Goal: Task Accomplishment & Management: Use online tool/utility

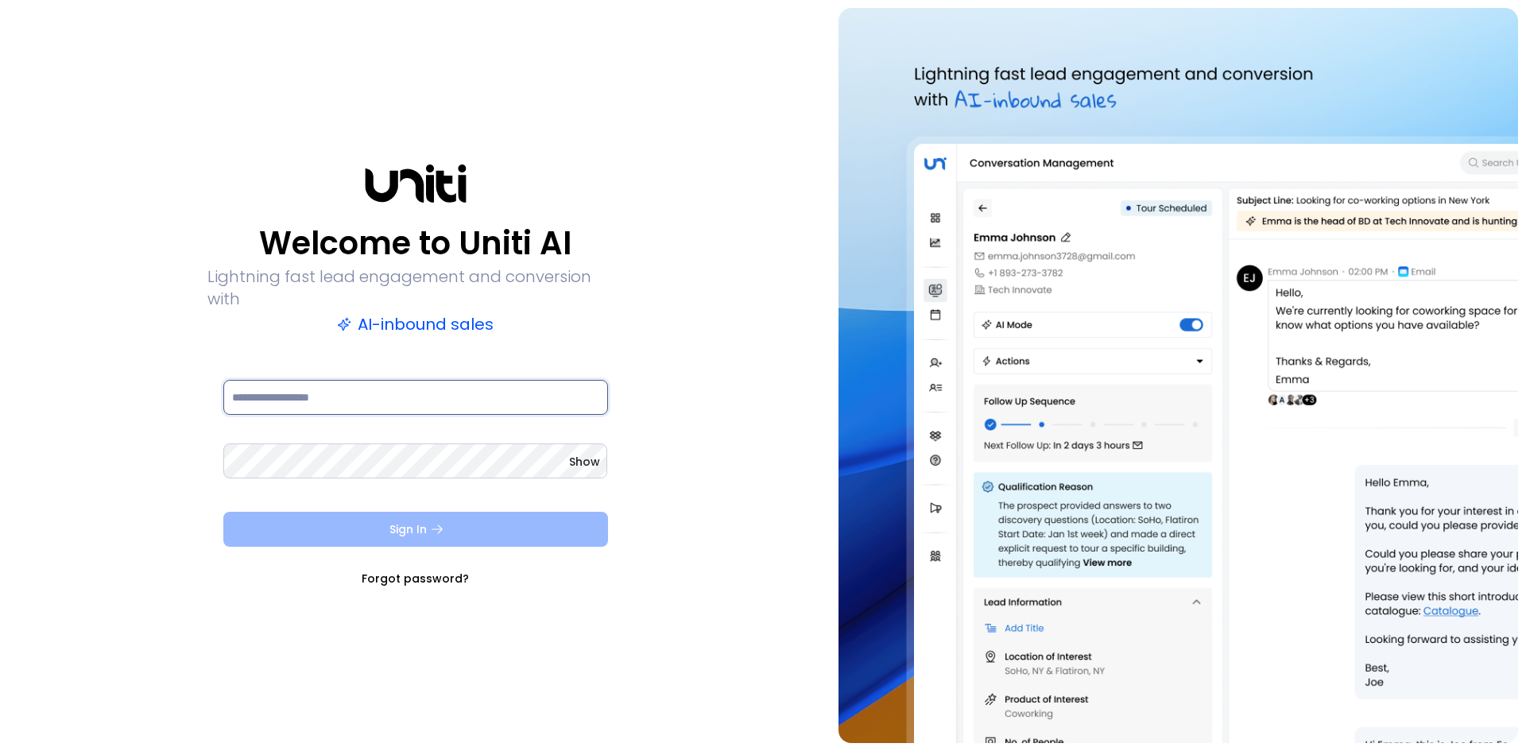
type input "**********"
click at [368, 524] on button "Sign In" at bounding box center [415, 529] width 385 height 35
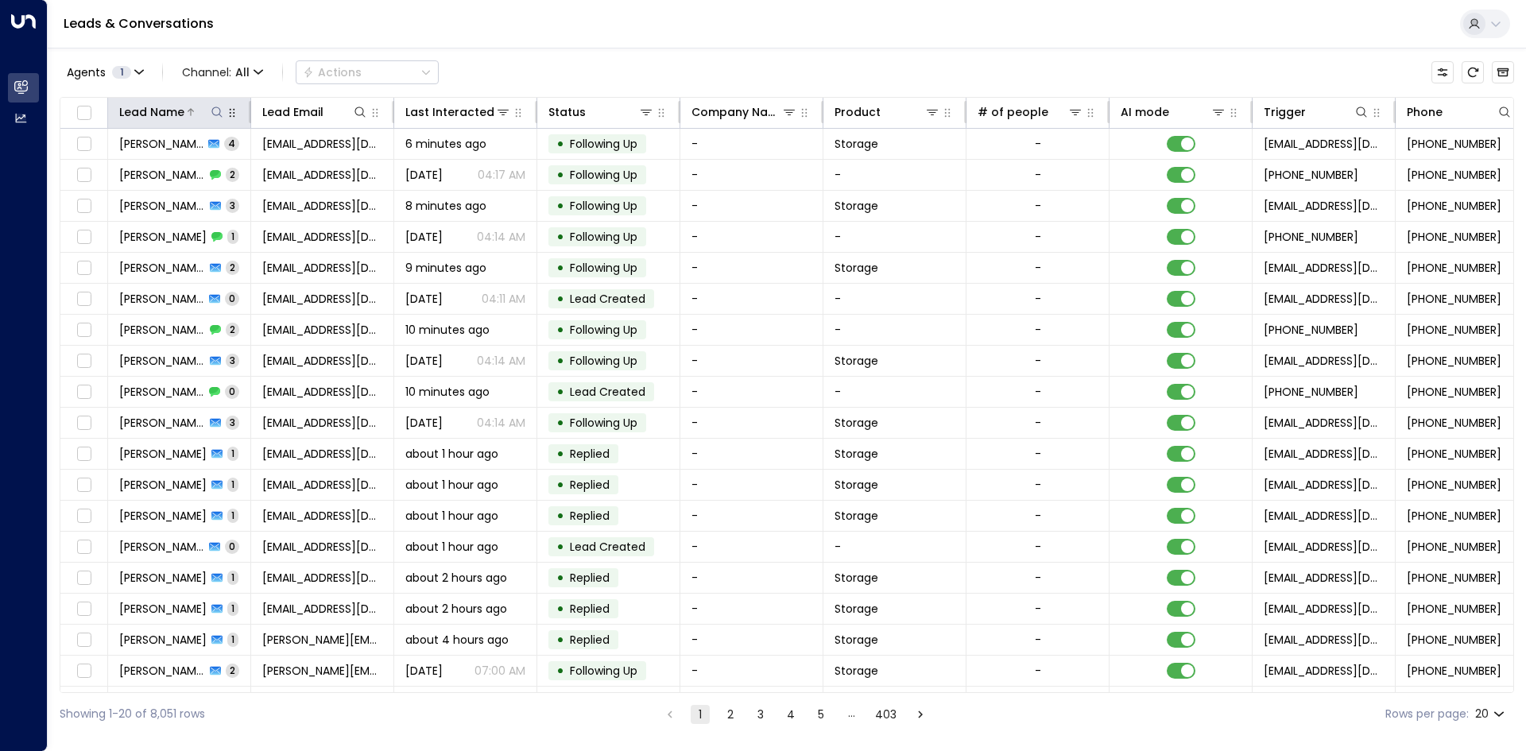
click at [212, 108] on icon at bounding box center [217, 112] width 13 height 13
click at [170, 173] on input "text" at bounding box center [216, 169] width 219 height 29
type input "******"
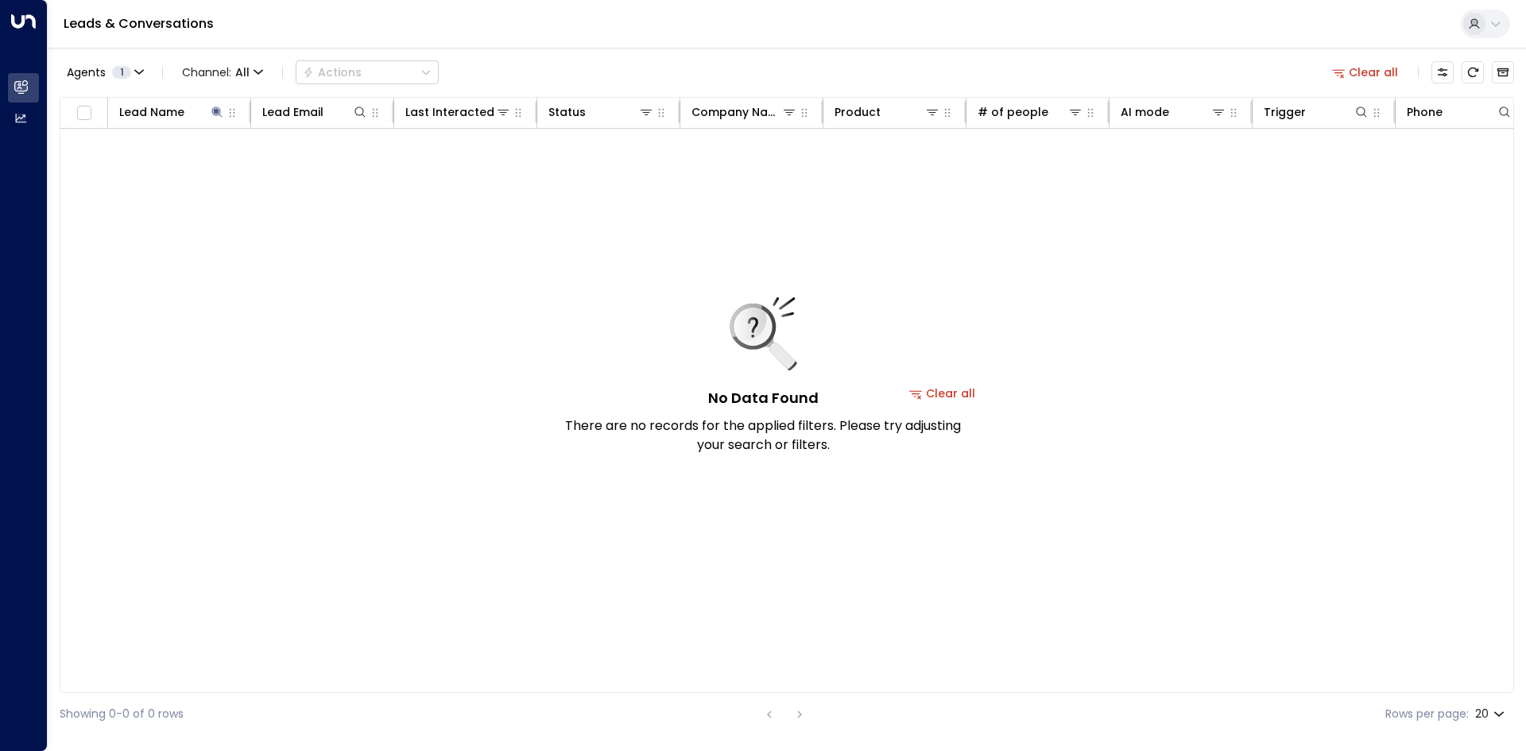
click at [219, 278] on div "No Data Found There are no records for the applied filters. Please try adjustin…" at bounding box center [942, 393] width 1764 height 528
click at [211, 108] on icon at bounding box center [217, 112] width 13 height 13
click at [219, 113] on icon at bounding box center [217, 112] width 13 height 13
click at [159, 163] on input "******" at bounding box center [206, 169] width 199 height 29
type input "*"
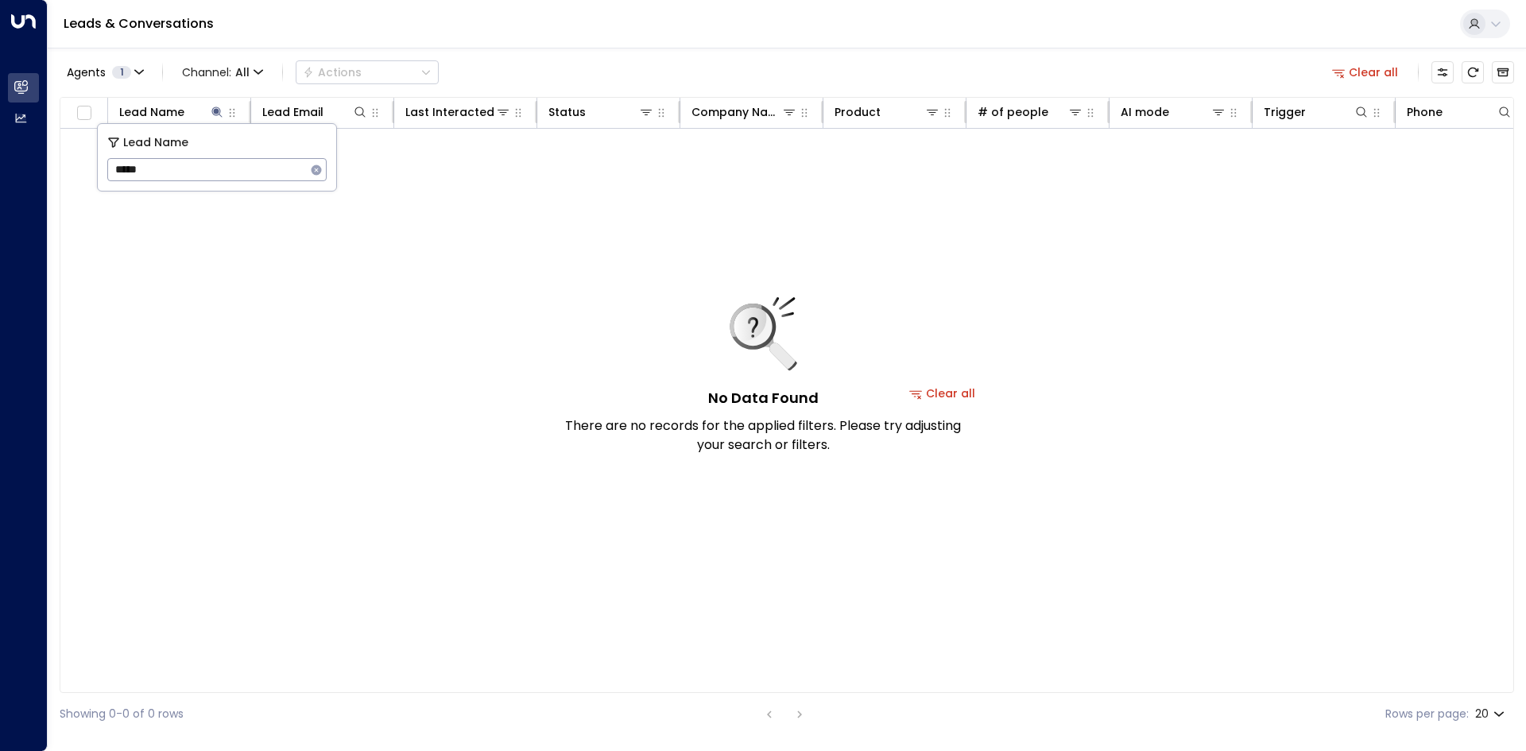
type input "*****"
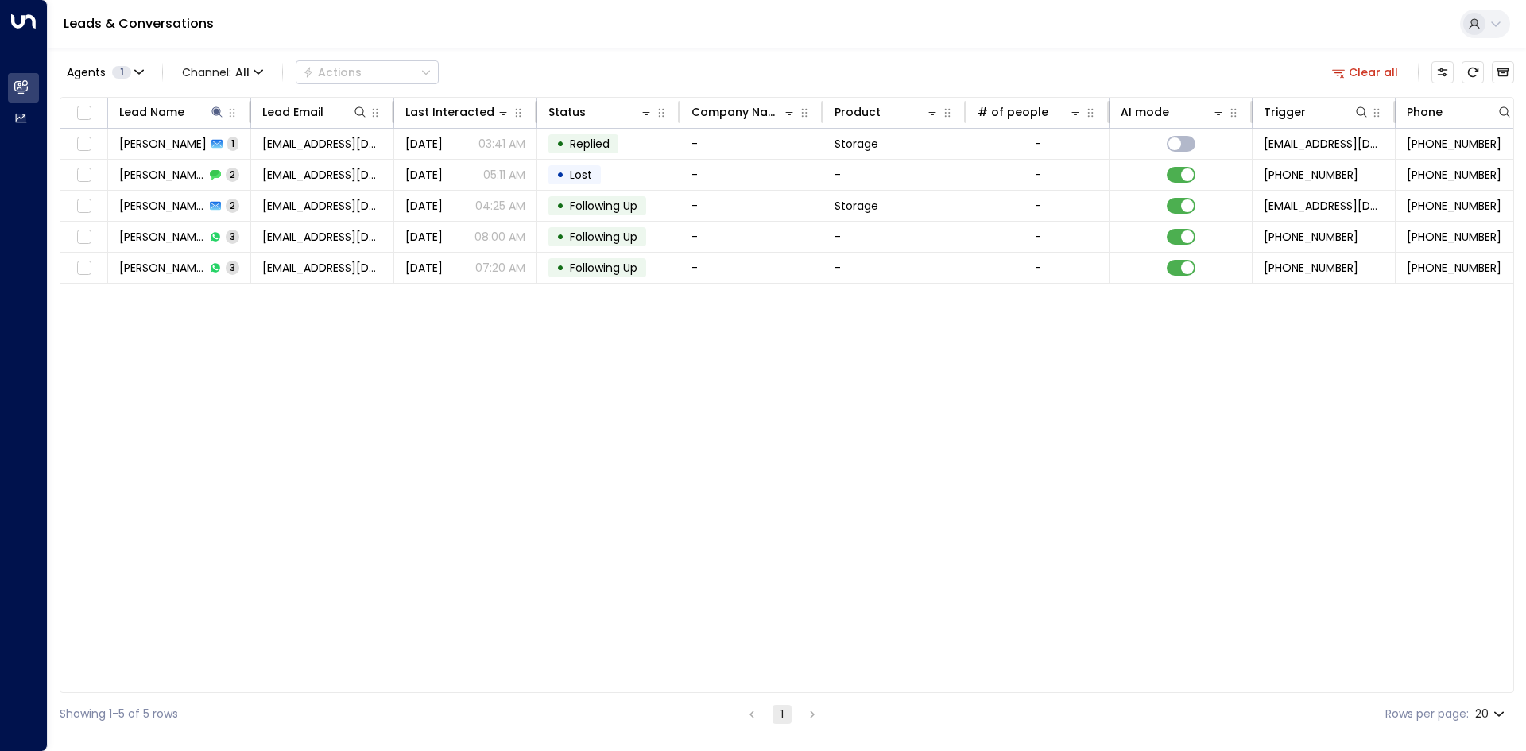
click at [304, 335] on div "Lead Name Lead Email Last Interacted Status Company Name Product # of people AI…" at bounding box center [787, 395] width 1454 height 596
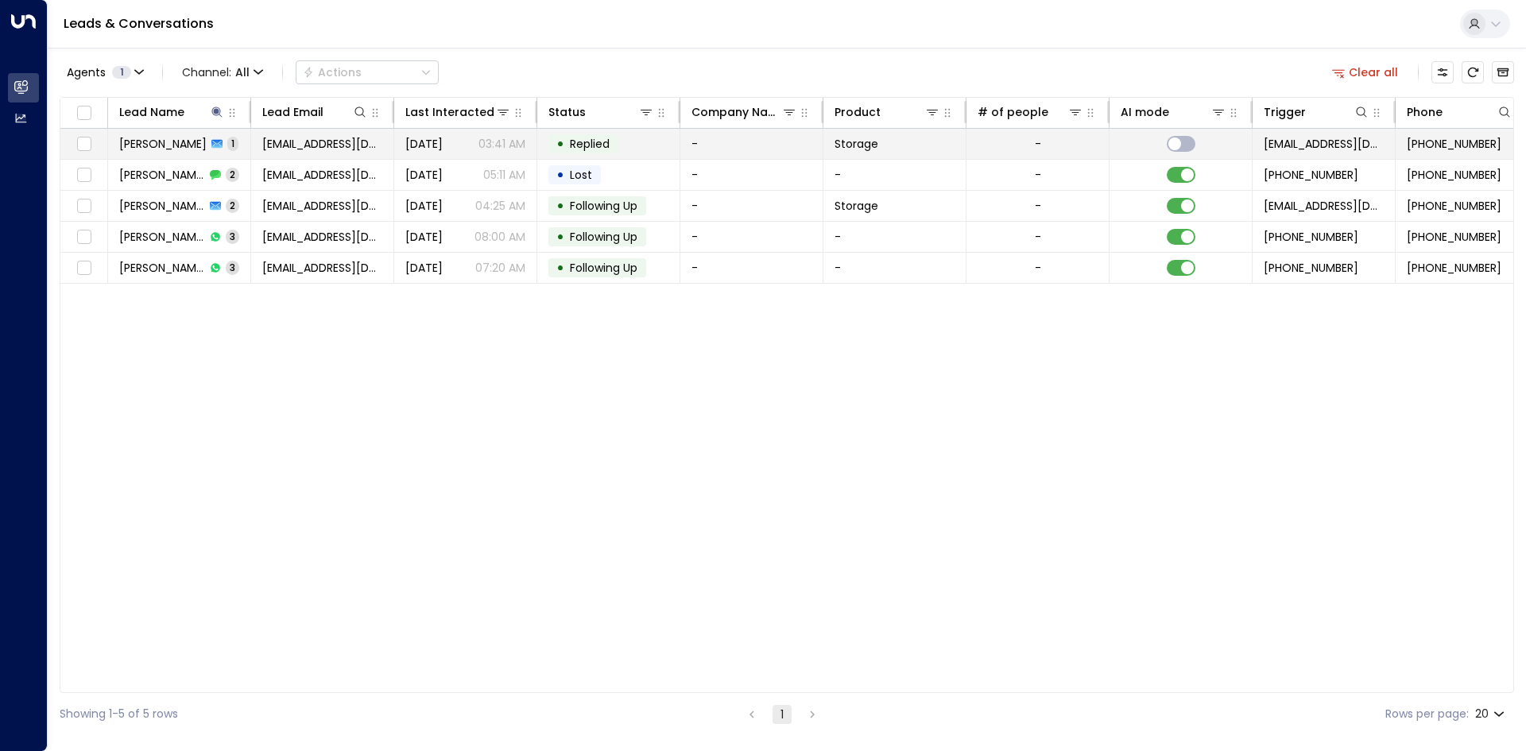
click at [220, 143] on td "Urielle Blair 1" at bounding box center [179, 144] width 143 height 30
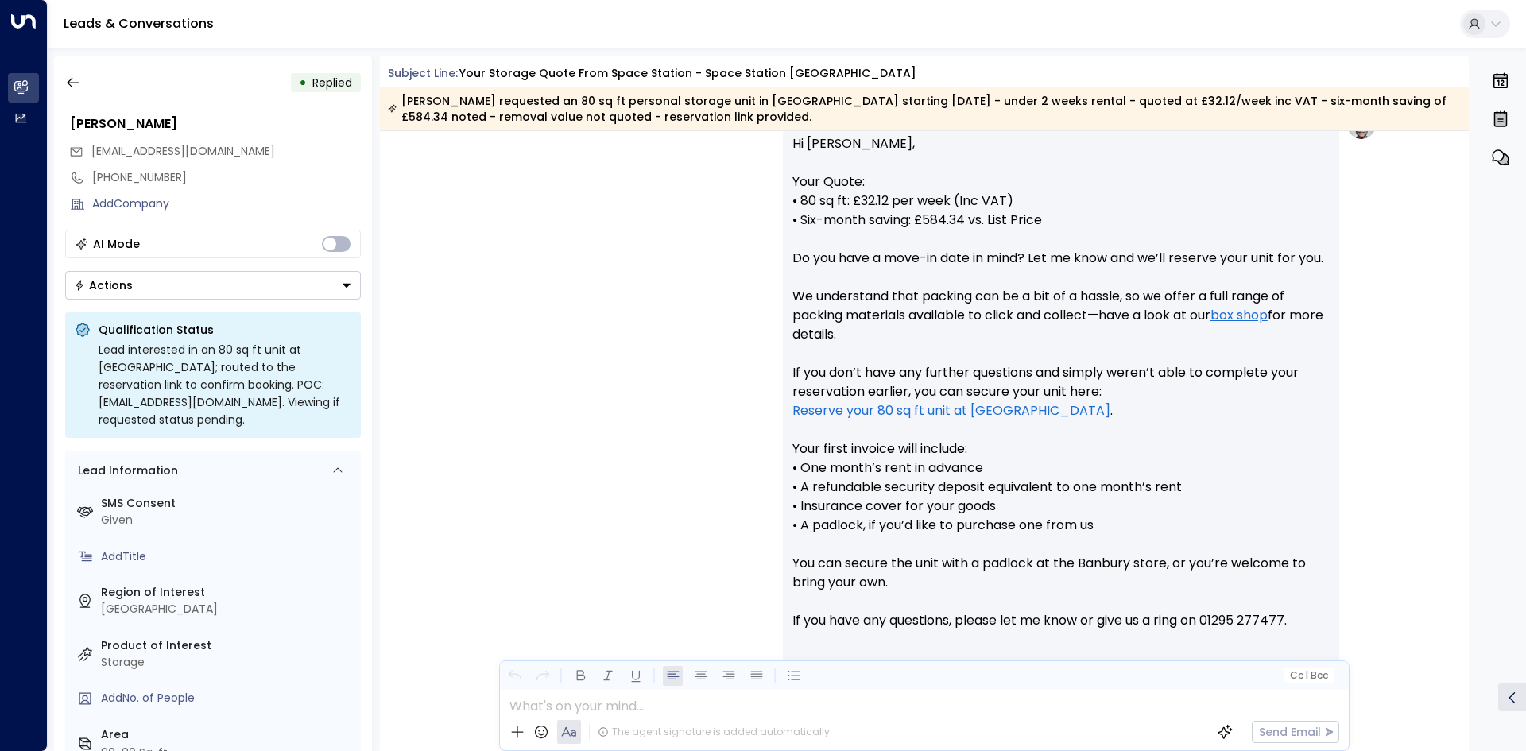
scroll to position [502, 0]
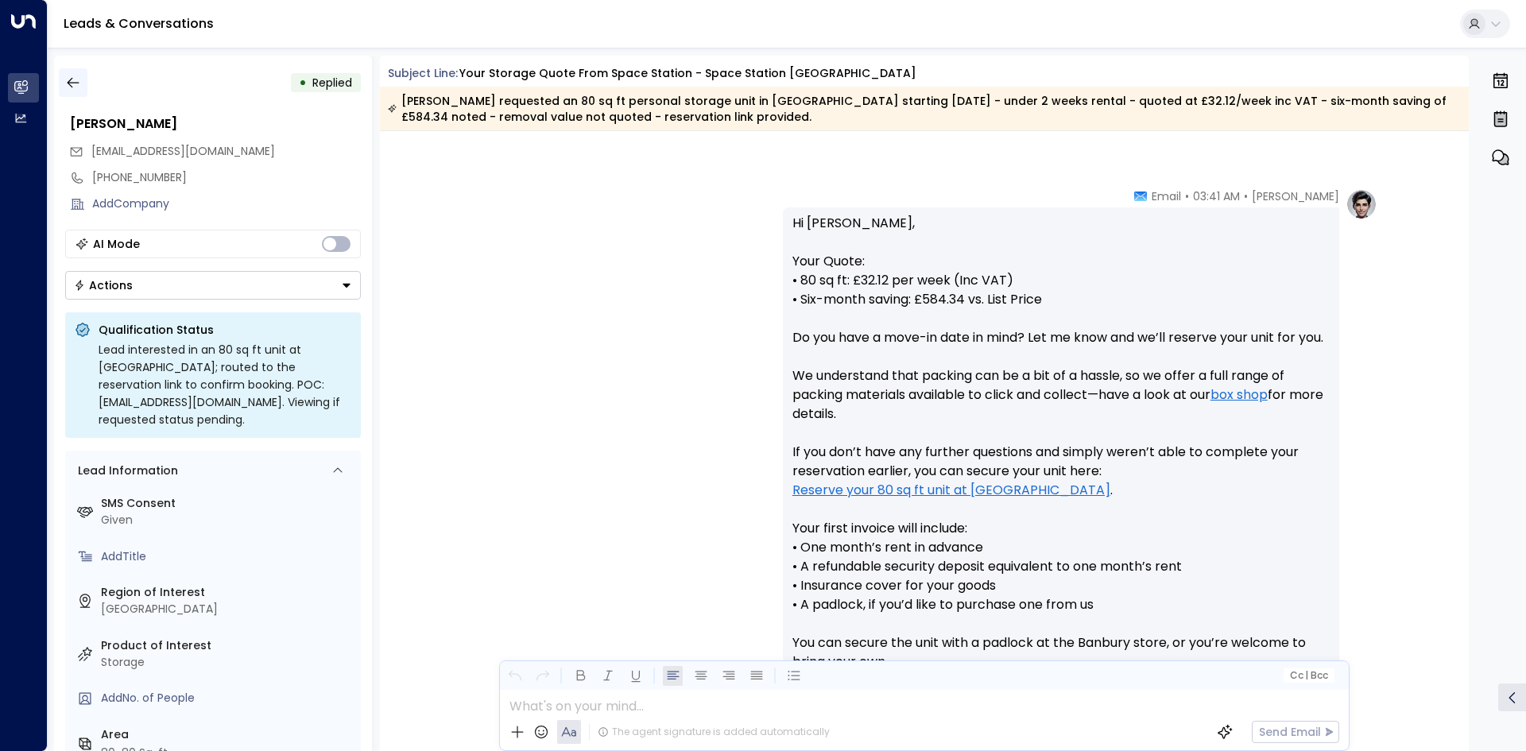
click at [59, 77] on button "button" at bounding box center [73, 82] width 29 height 29
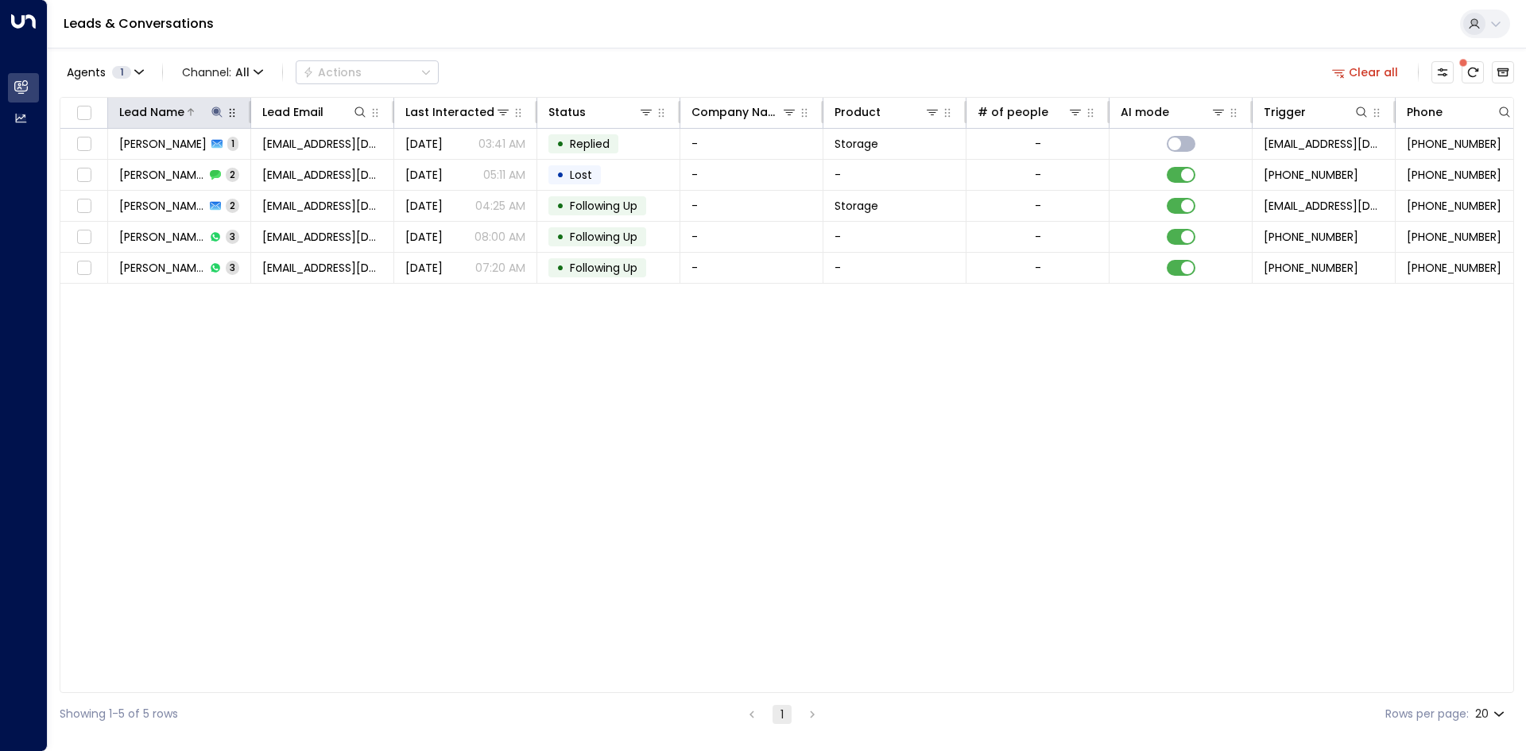
click at [222, 111] on icon at bounding box center [217, 112] width 13 height 13
click at [156, 171] on input "*****" at bounding box center [206, 169] width 199 height 29
type input "*"
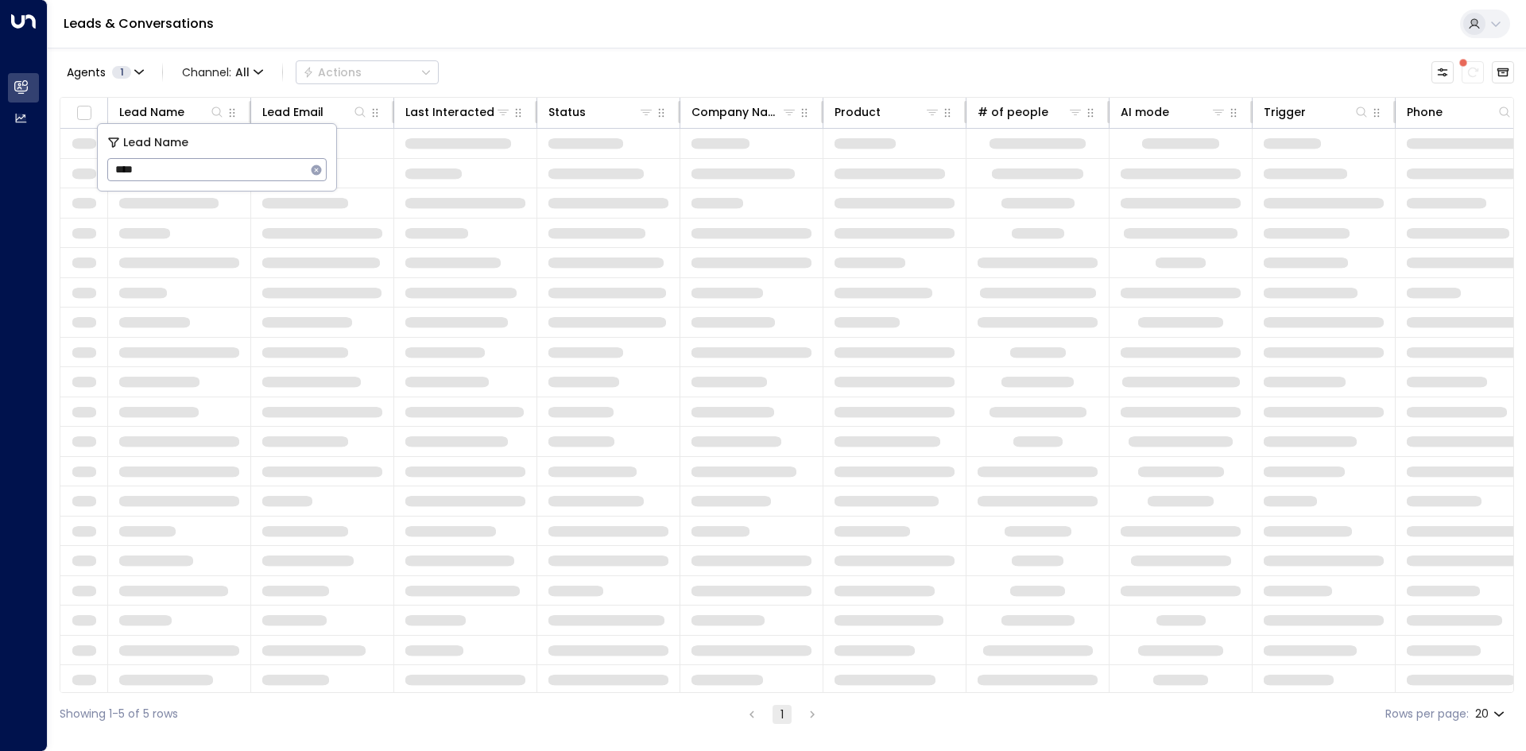
type input "****"
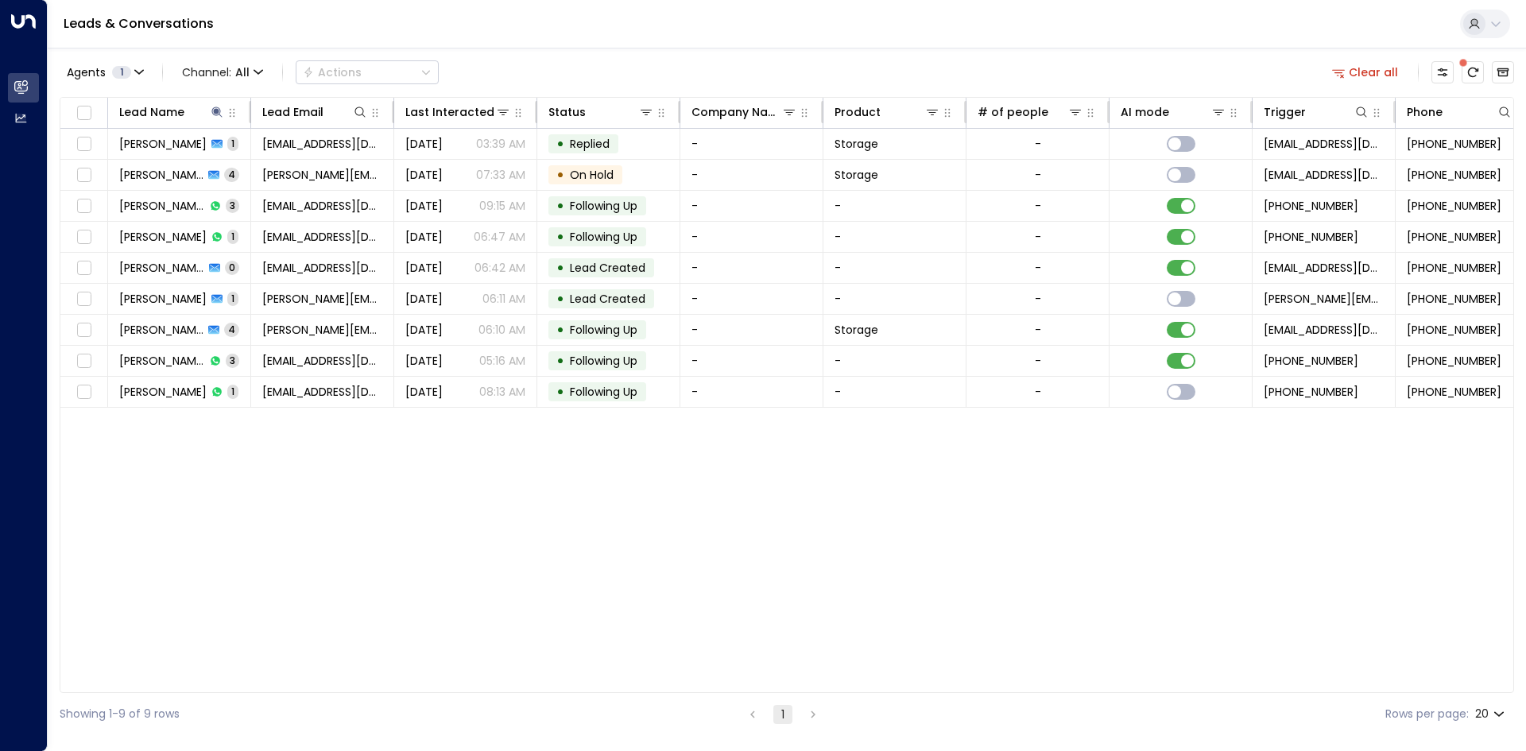
click at [485, 79] on div "Agents 1 Channel: All Actions Clear all" at bounding box center [787, 72] width 1454 height 33
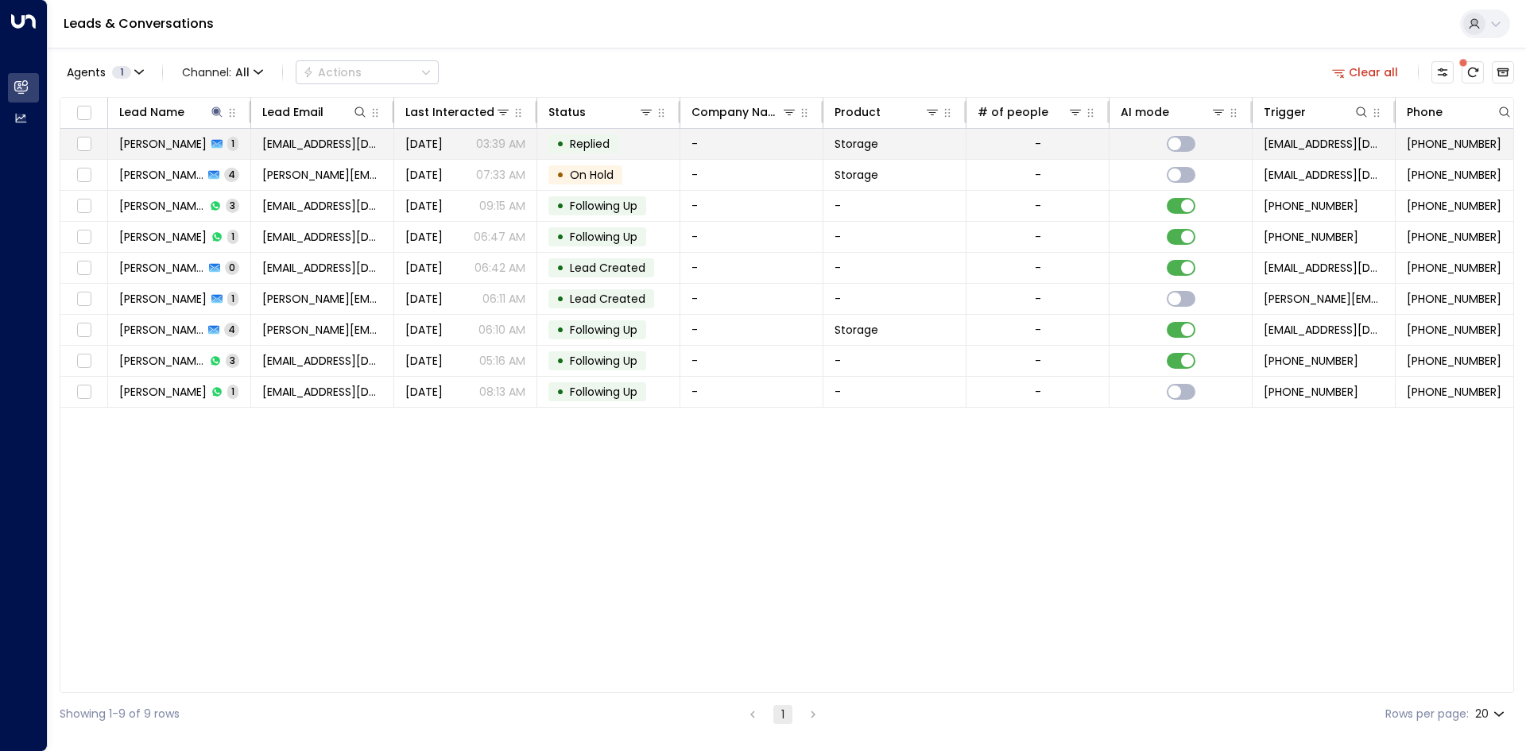
click at [200, 145] on span "Abraham Cook" at bounding box center [162, 144] width 87 height 16
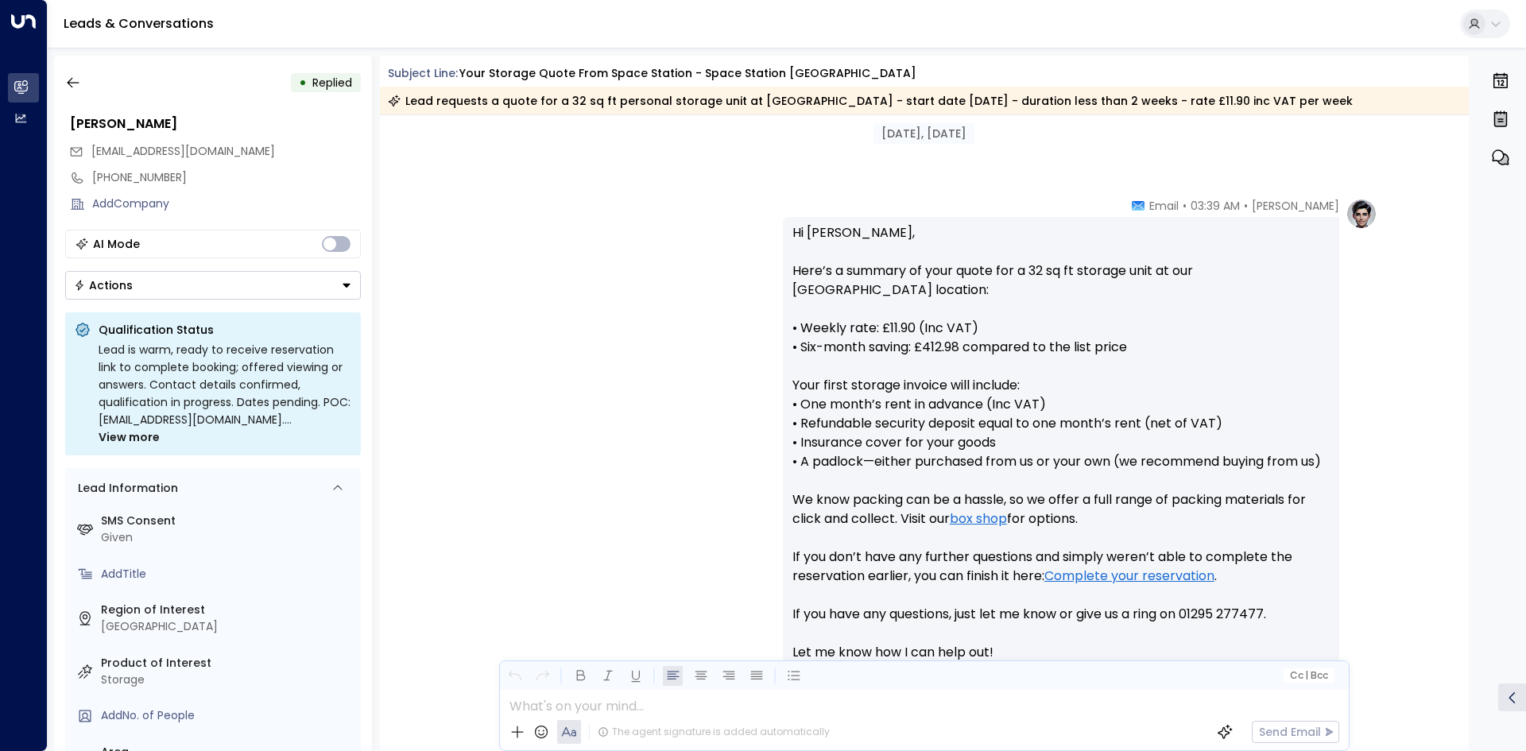
scroll to position [629, 0]
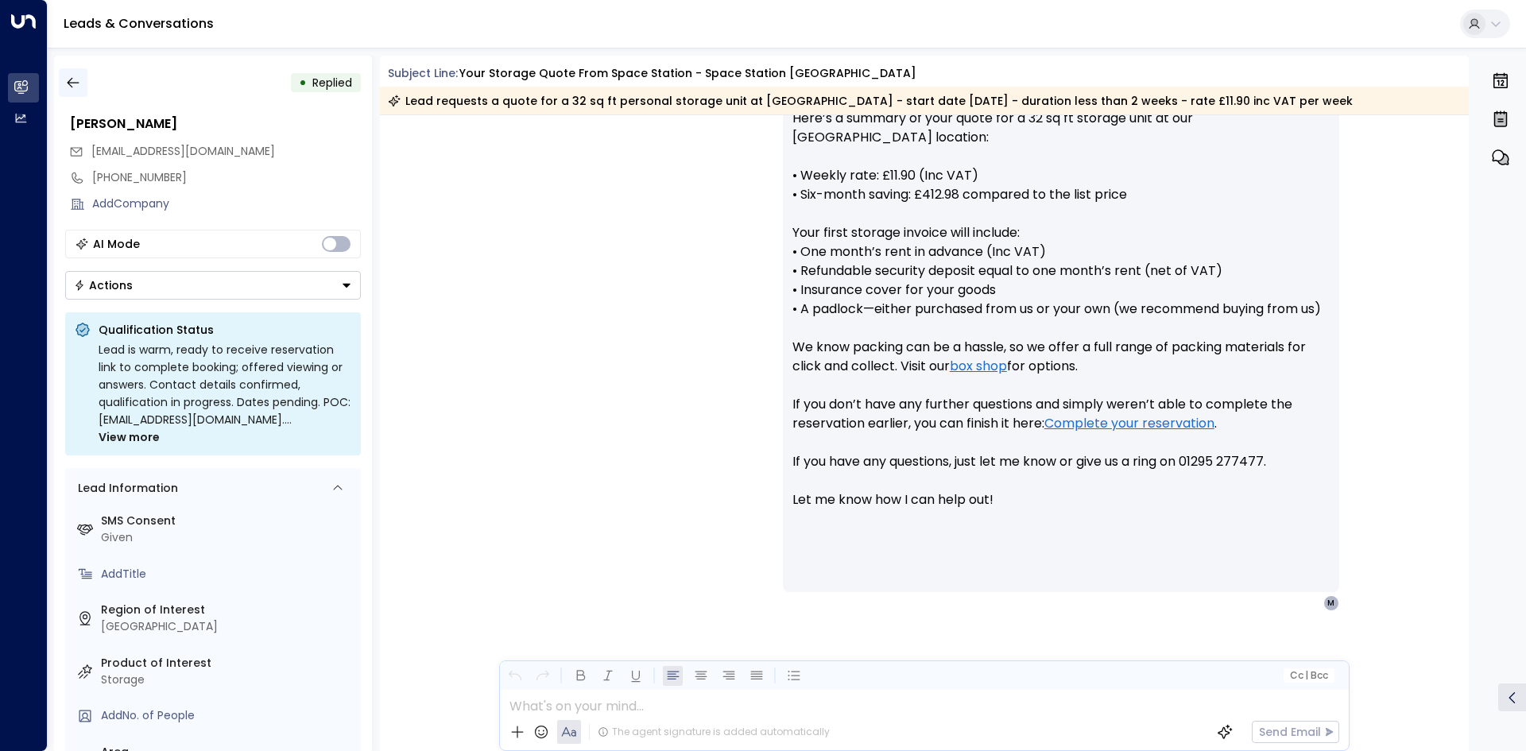
click at [68, 76] on icon "button" at bounding box center [73, 83] width 16 height 16
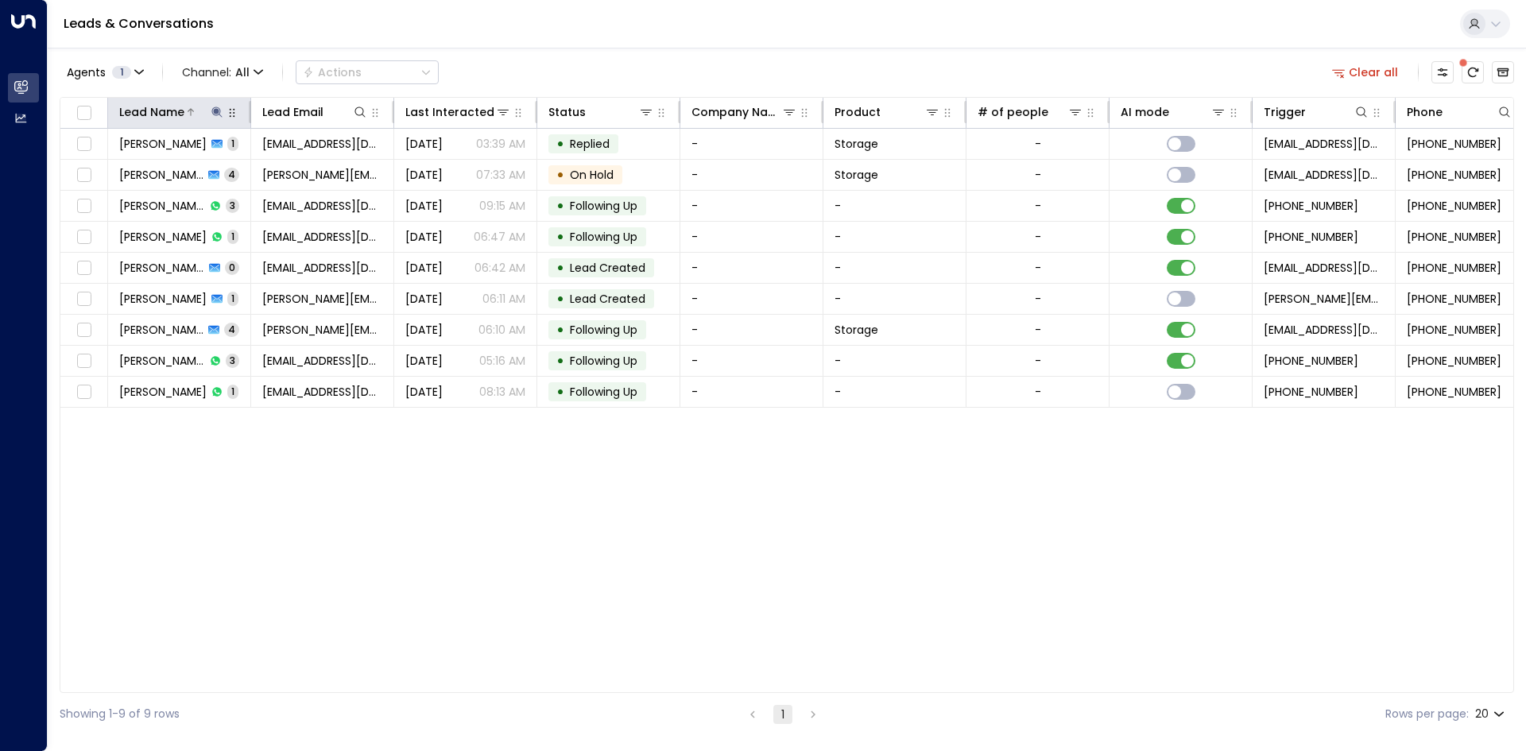
click at [223, 114] on button at bounding box center [217, 112] width 16 height 16
type input "*"
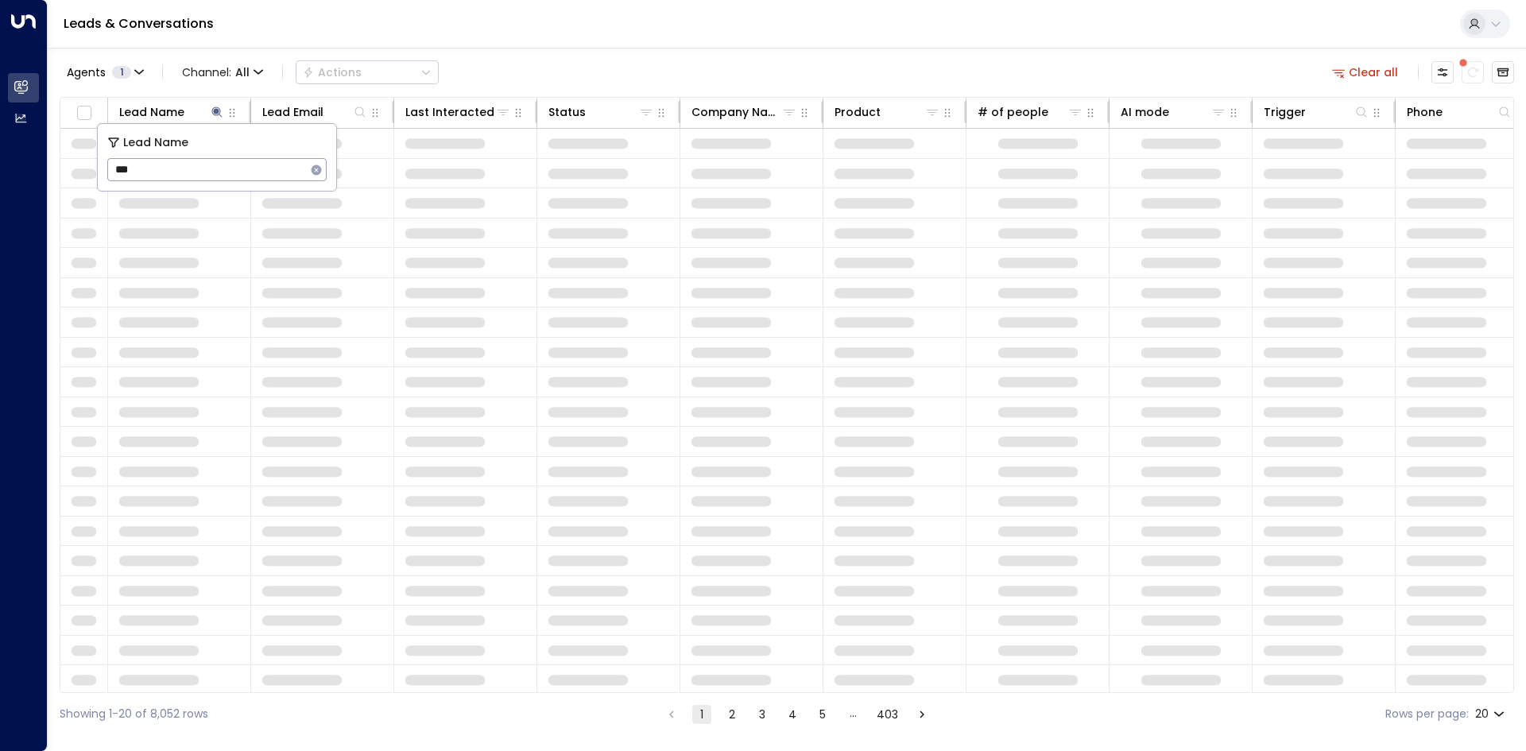
type input "***"
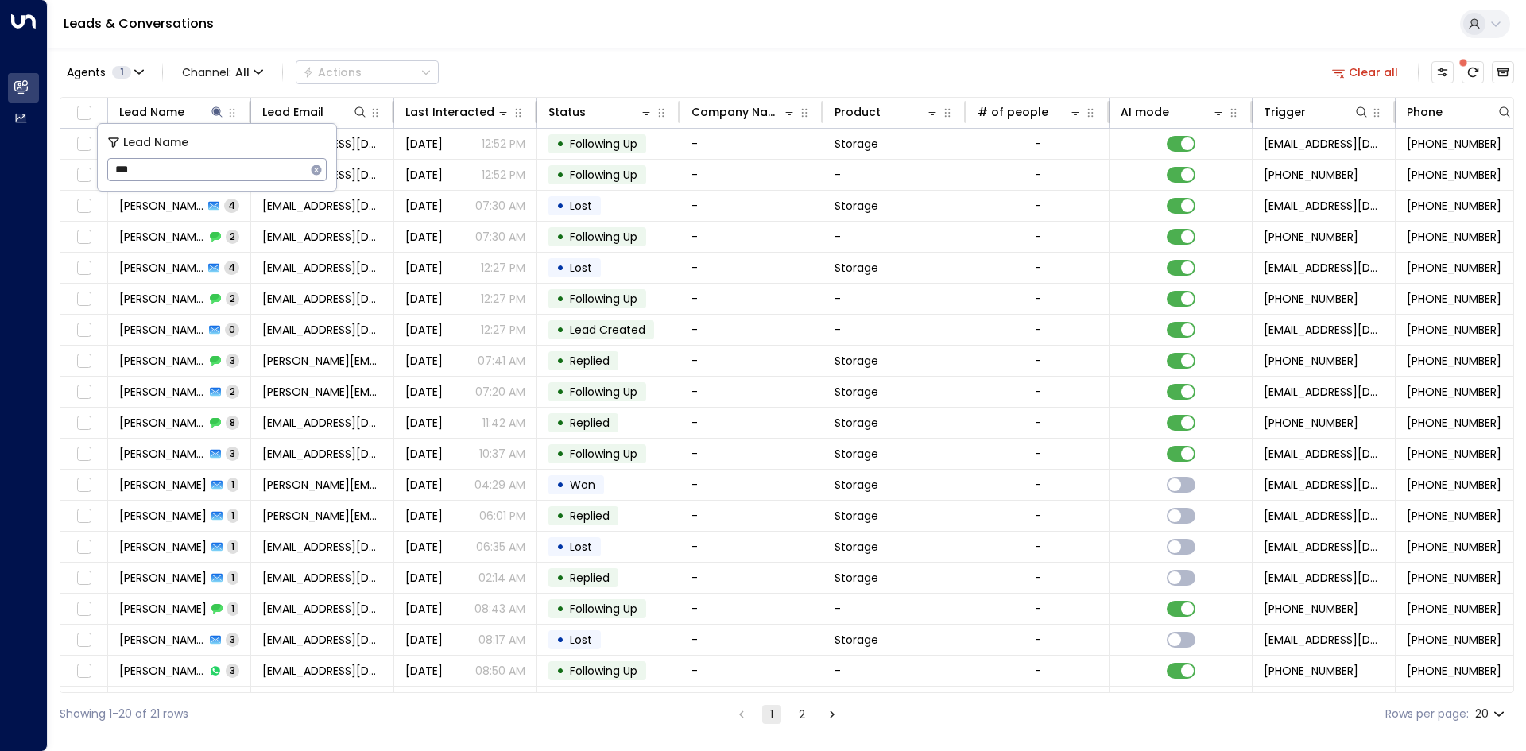
click at [537, 52] on div "Agents 1 Channel: All Actions Clear all Lead Name Lead Email Last Interacted St…" at bounding box center [787, 391] width 1454 height 687
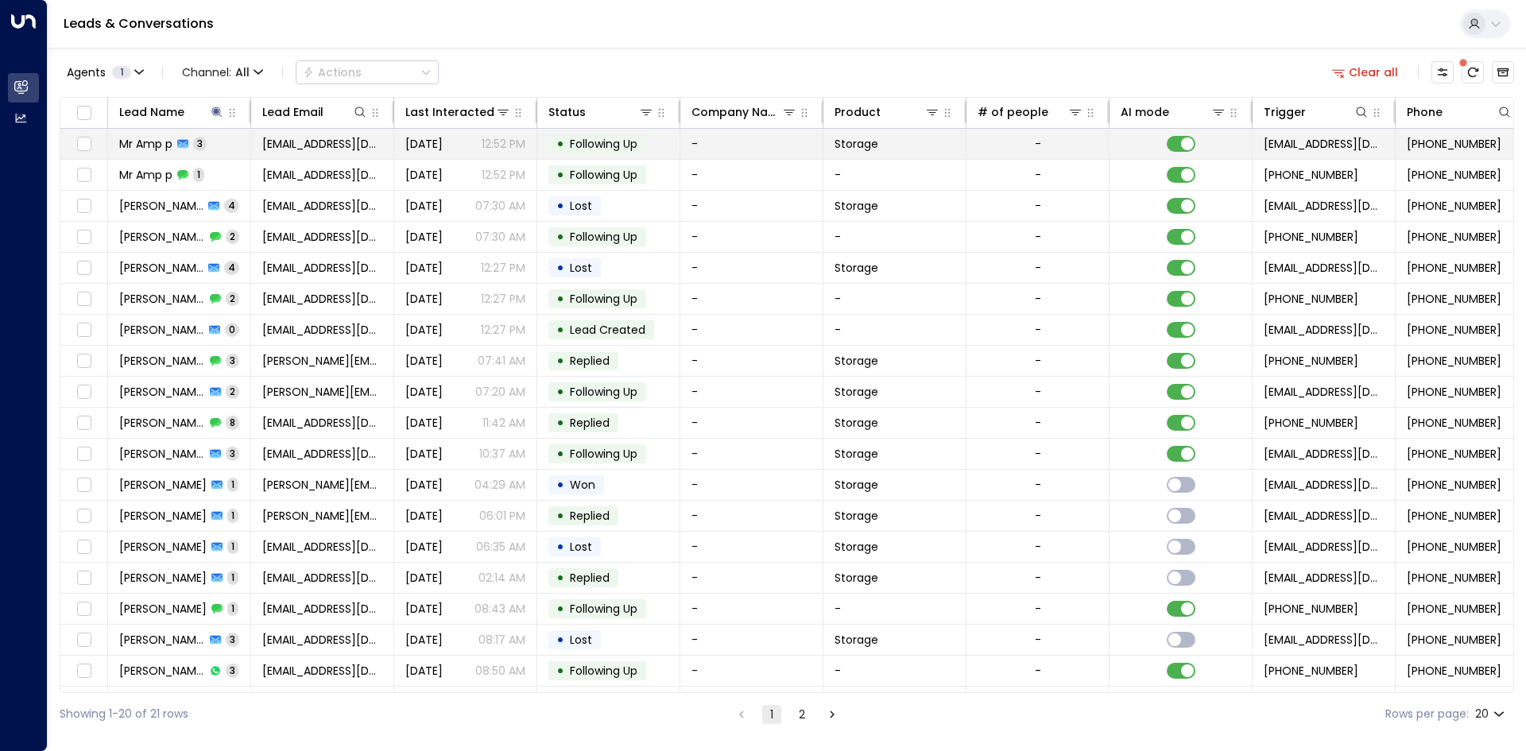
click at [218, 142] on td "Mr Amp p 3" at bounding box center [179, 144] width 143 height 30
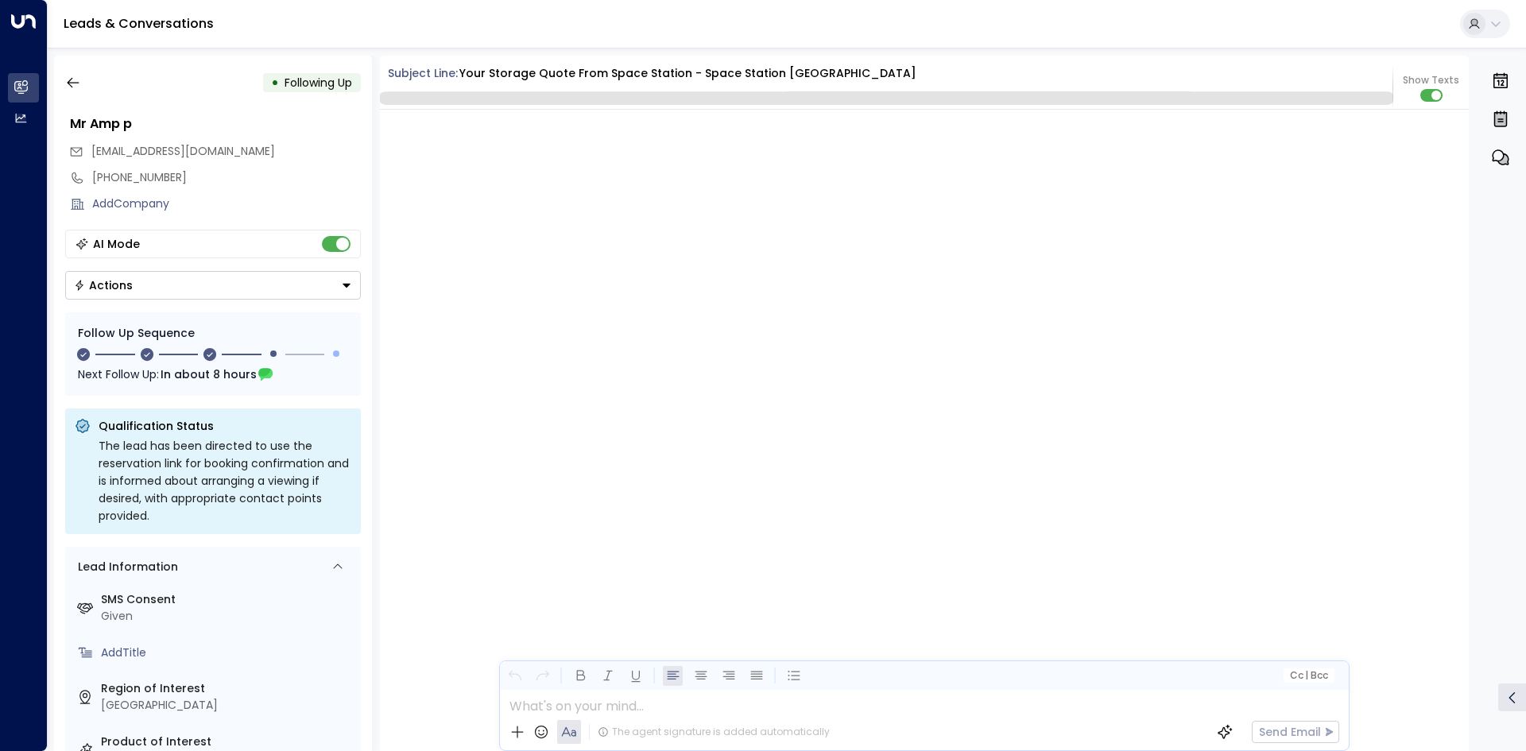
scroll to position [1924, 0]
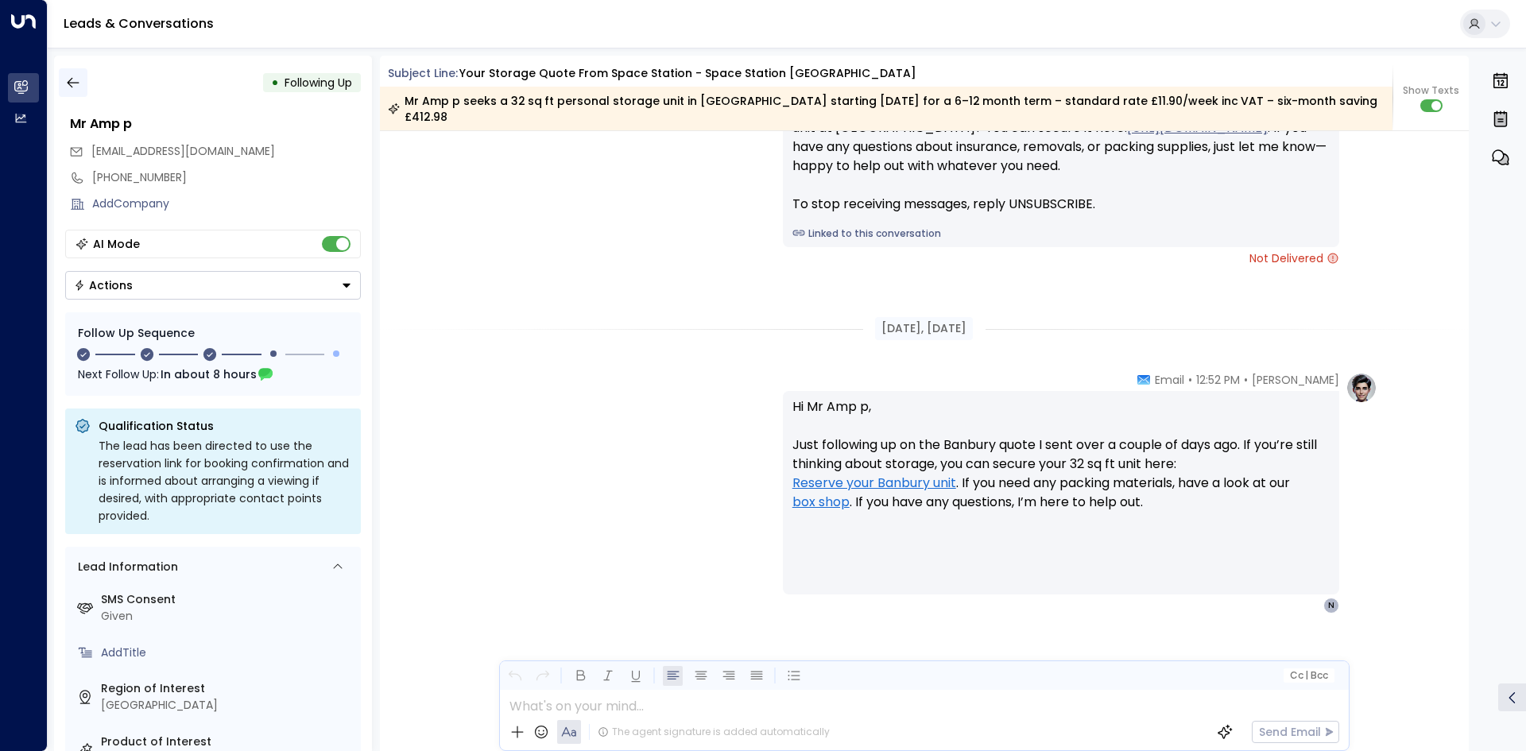
click at [80, 81] on icon "button" at bounding box center [73, 83] width 16 height 16
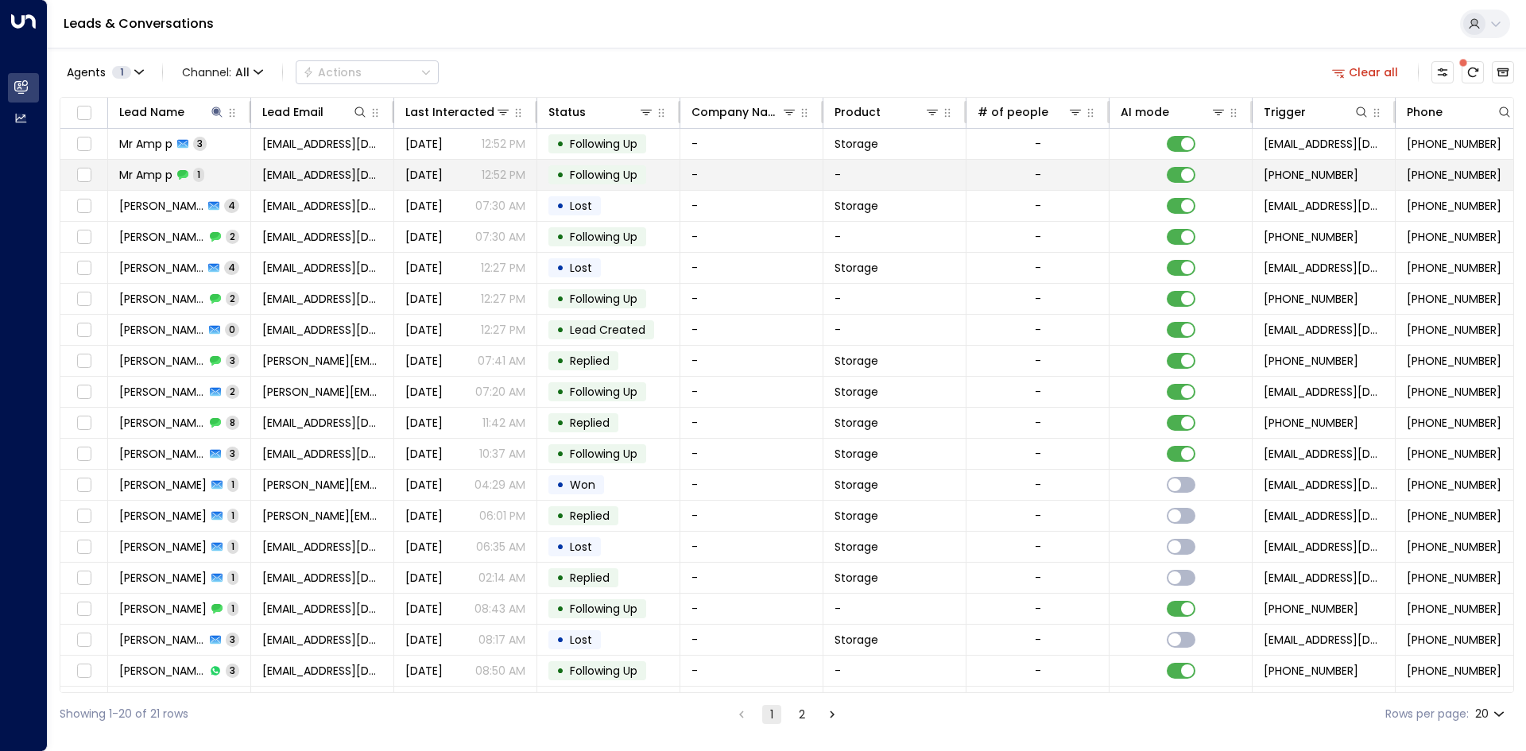
click at [211, 177] on td "Mr Amp p 1" at bounding box center [179, 175] width 143 height 30
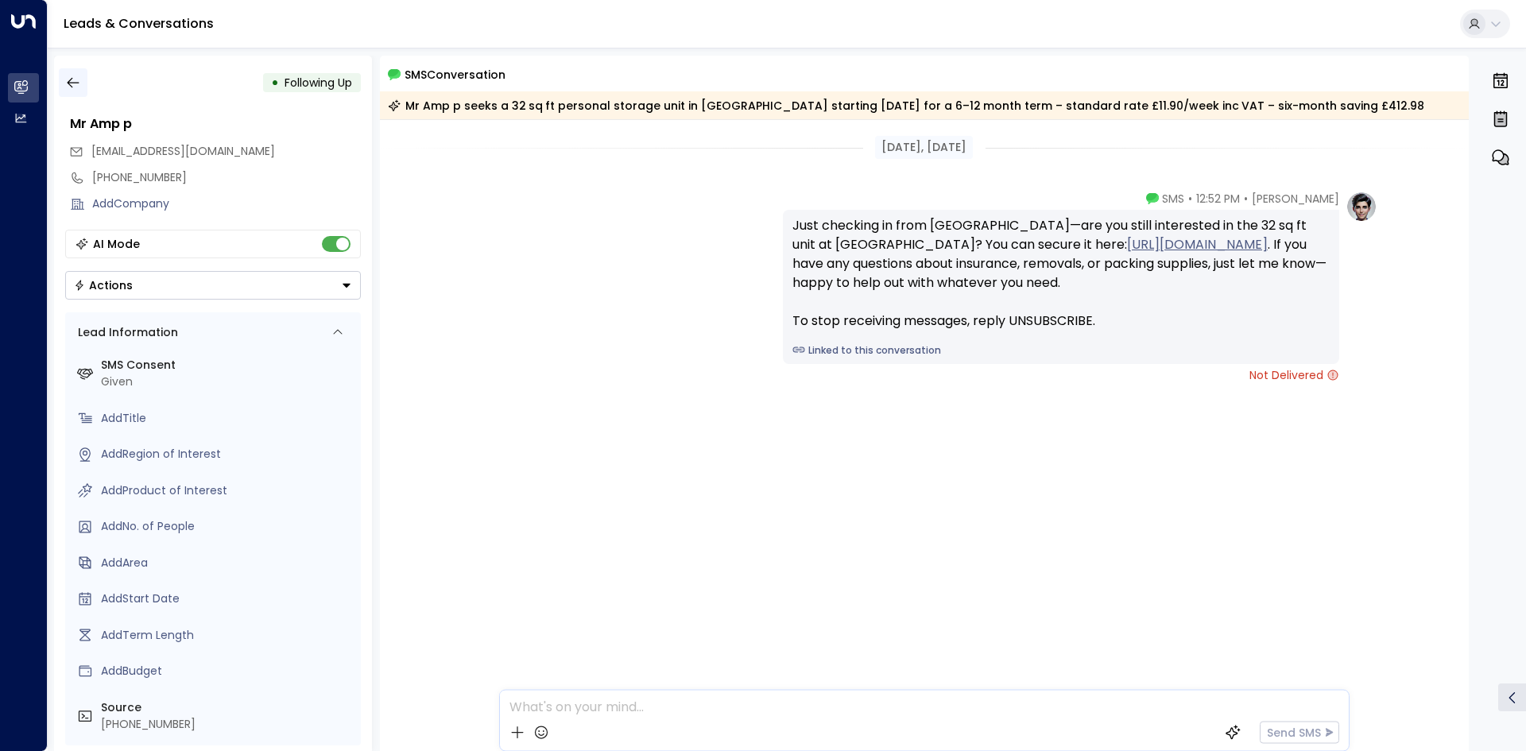
click at [63, 80] on button "button" at bounding box center [73, 82] width 29 height 29
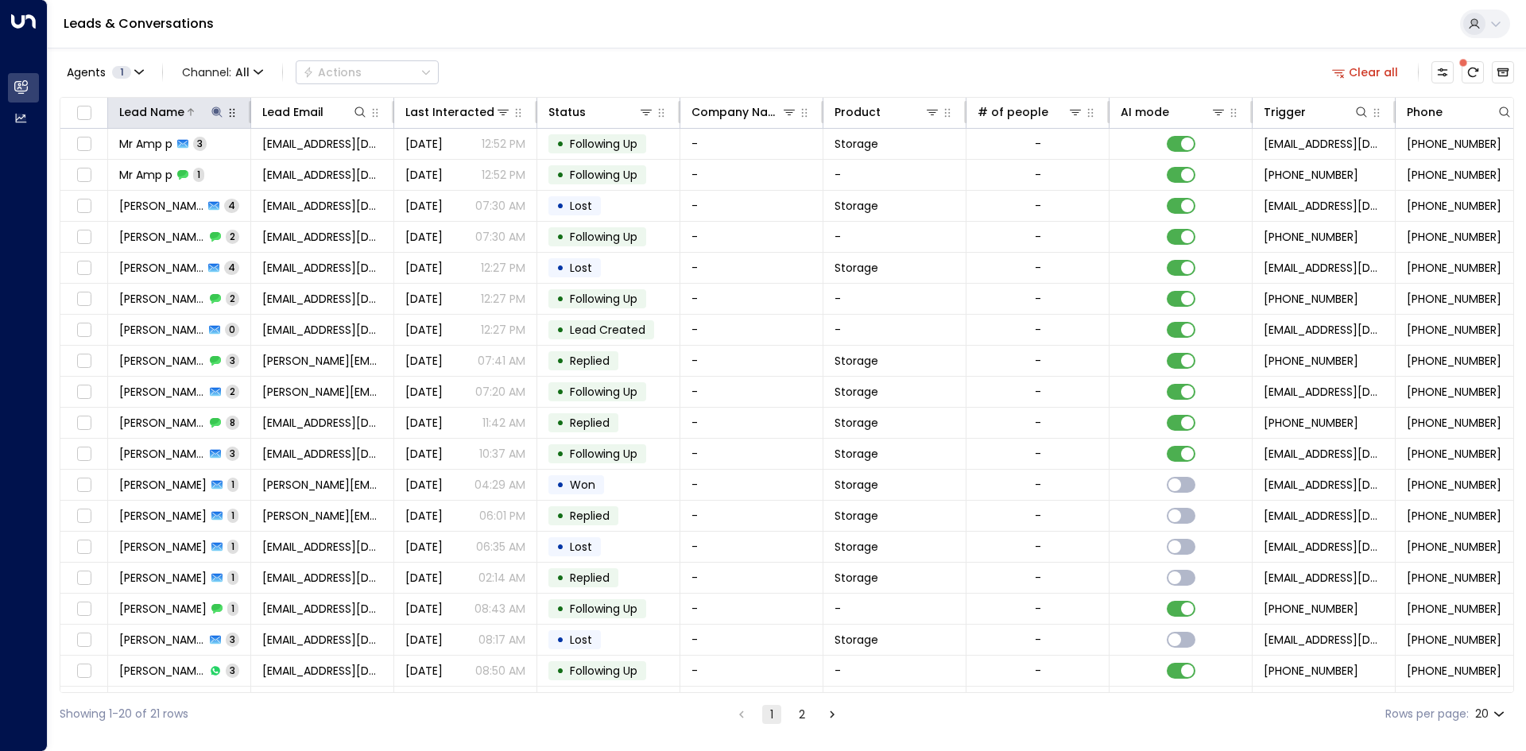
click at [218, 111] on icon at bounding box center [216, 111] width 10 height 10
type input "*"
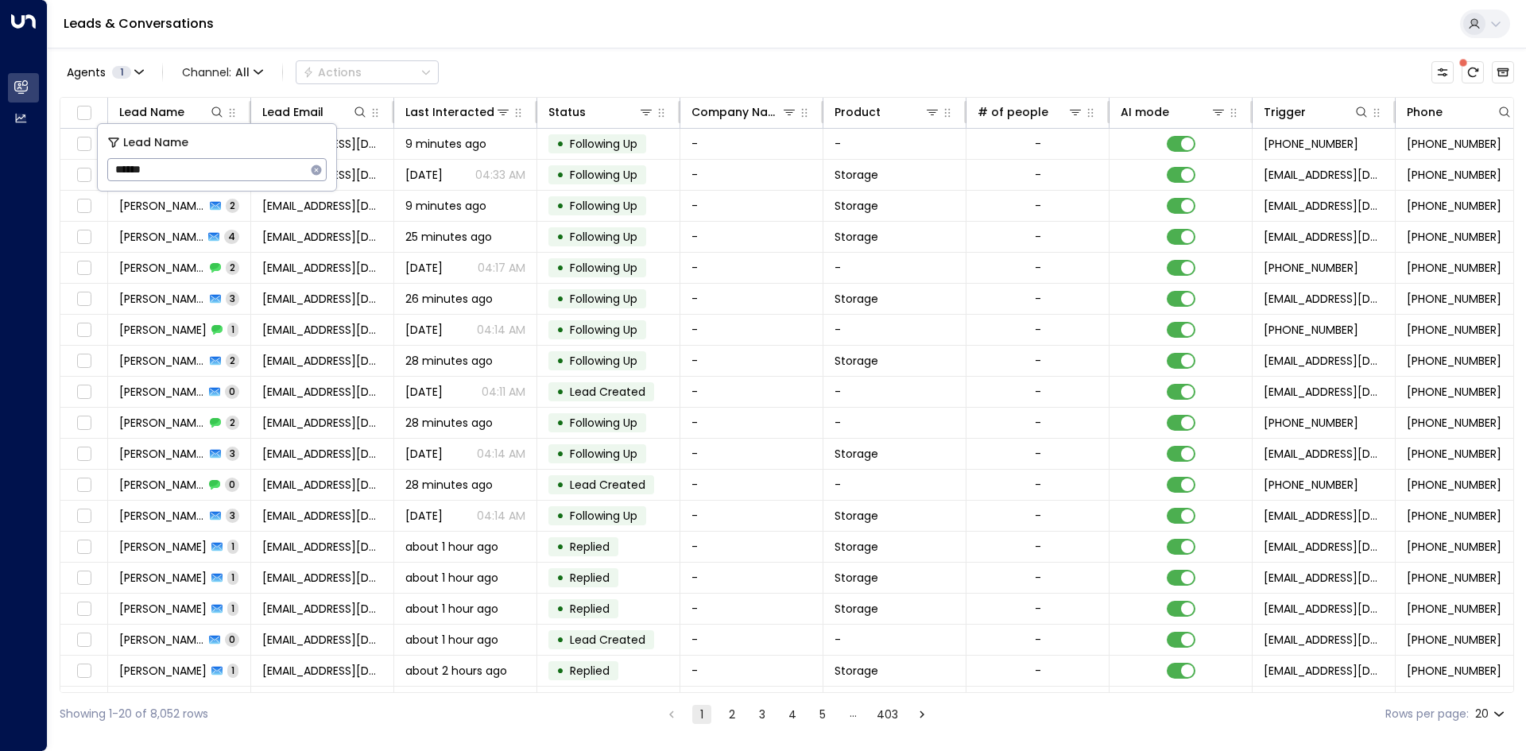
type input "******"
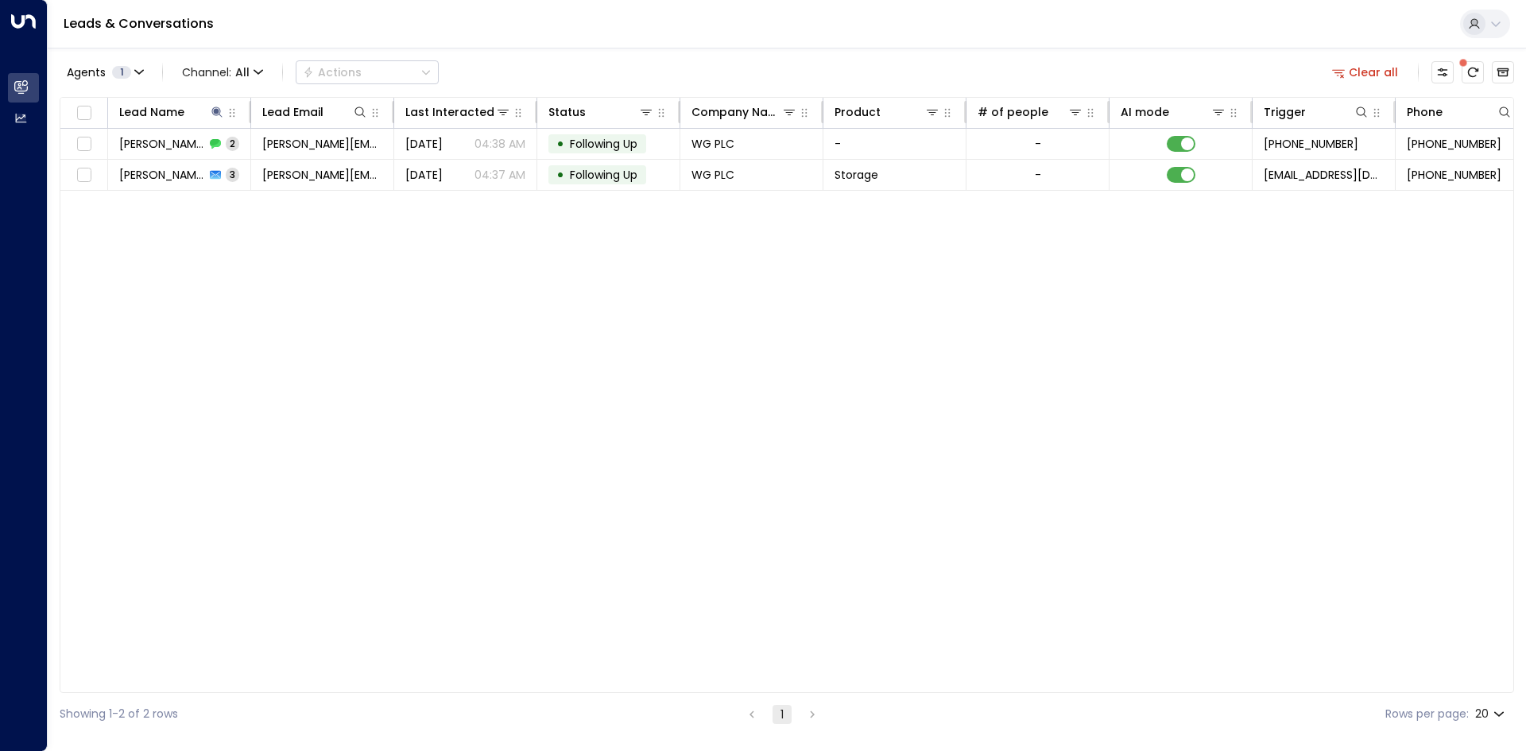
click at [359, 207] on div "Lead Name Lead Email Last Interacted Status Company Name Product # of people AI…" at bounding box center [787, 395] width 1454 height 596
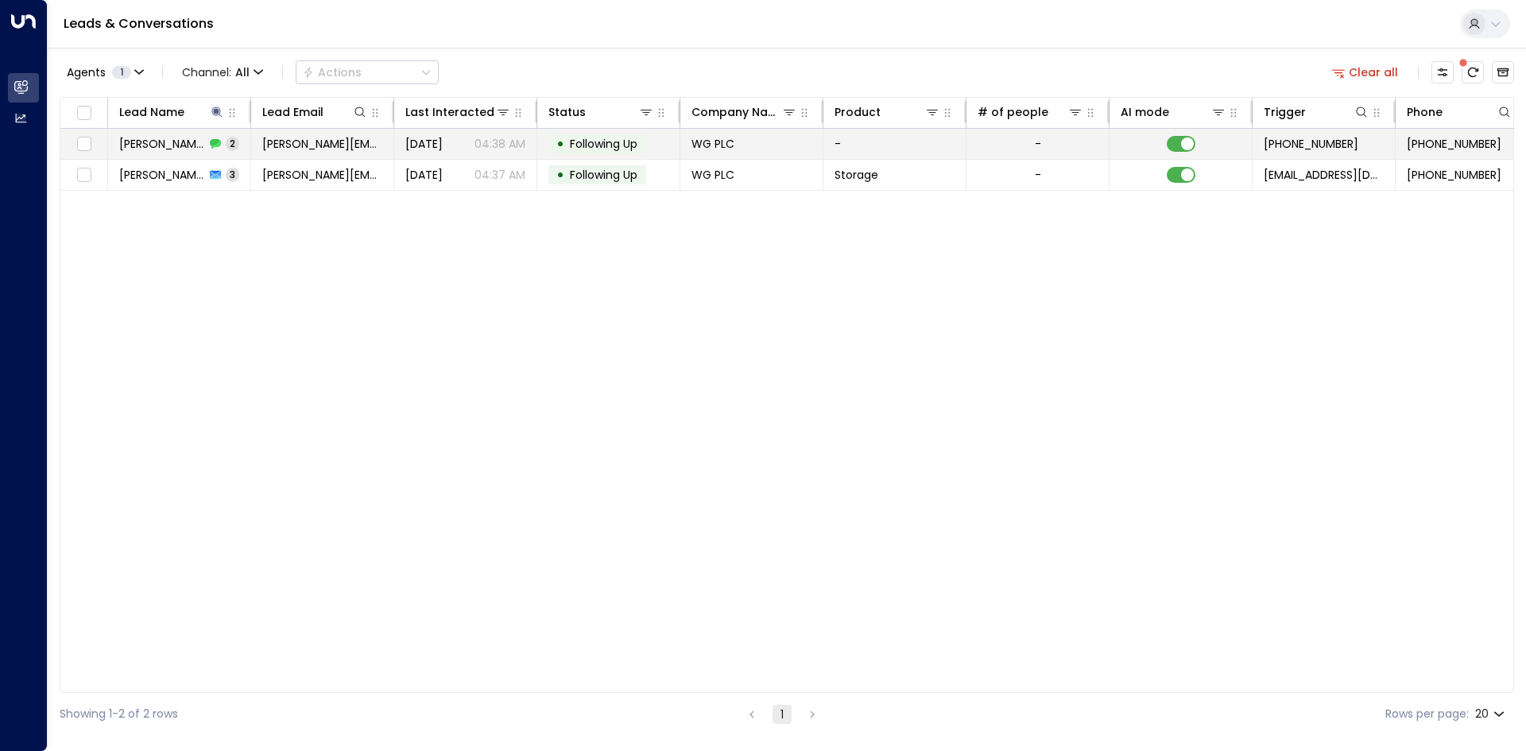
click at [244, 147] on td "Heidi Fowler 2" at bounding box center [179, 144] width 143 height 30
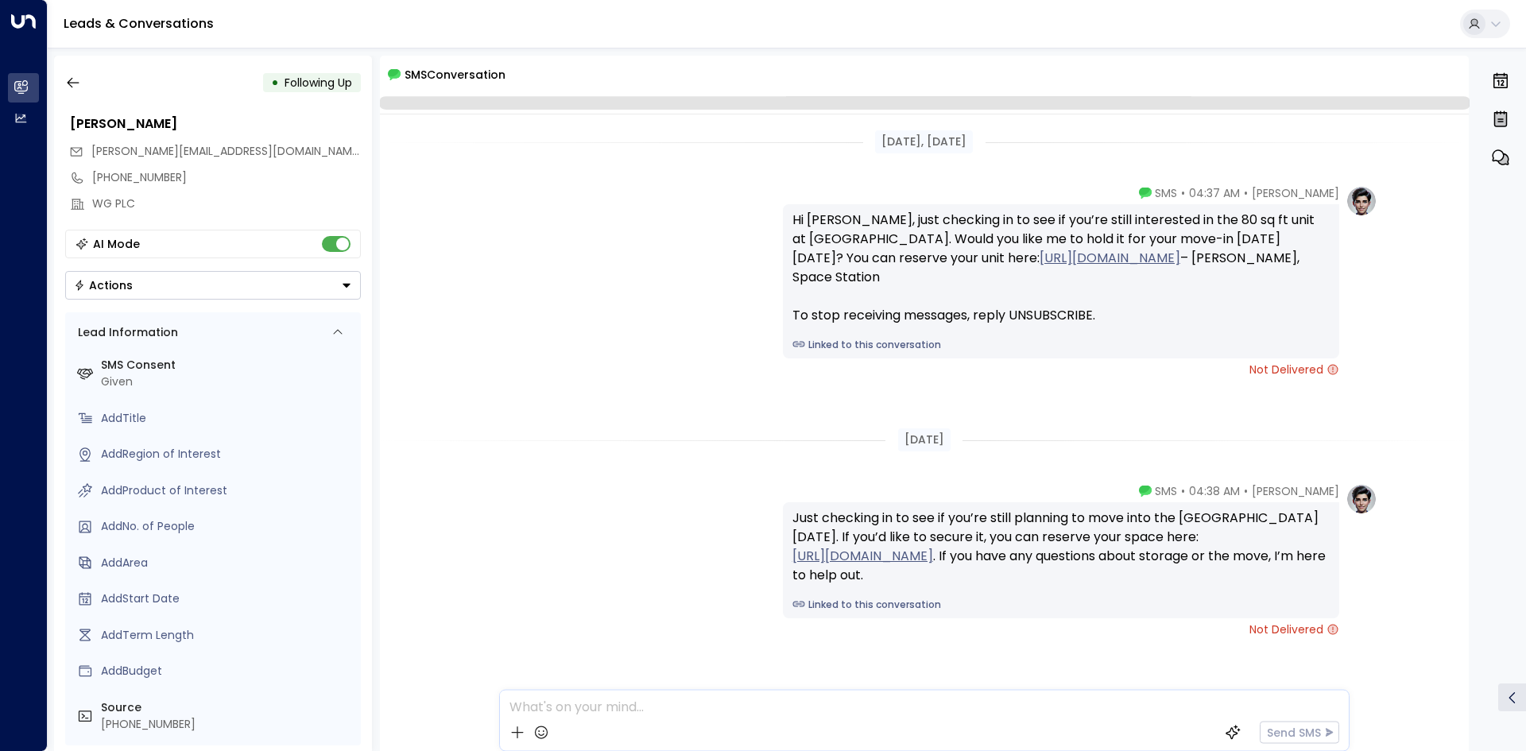
scroll to position [45, 0]
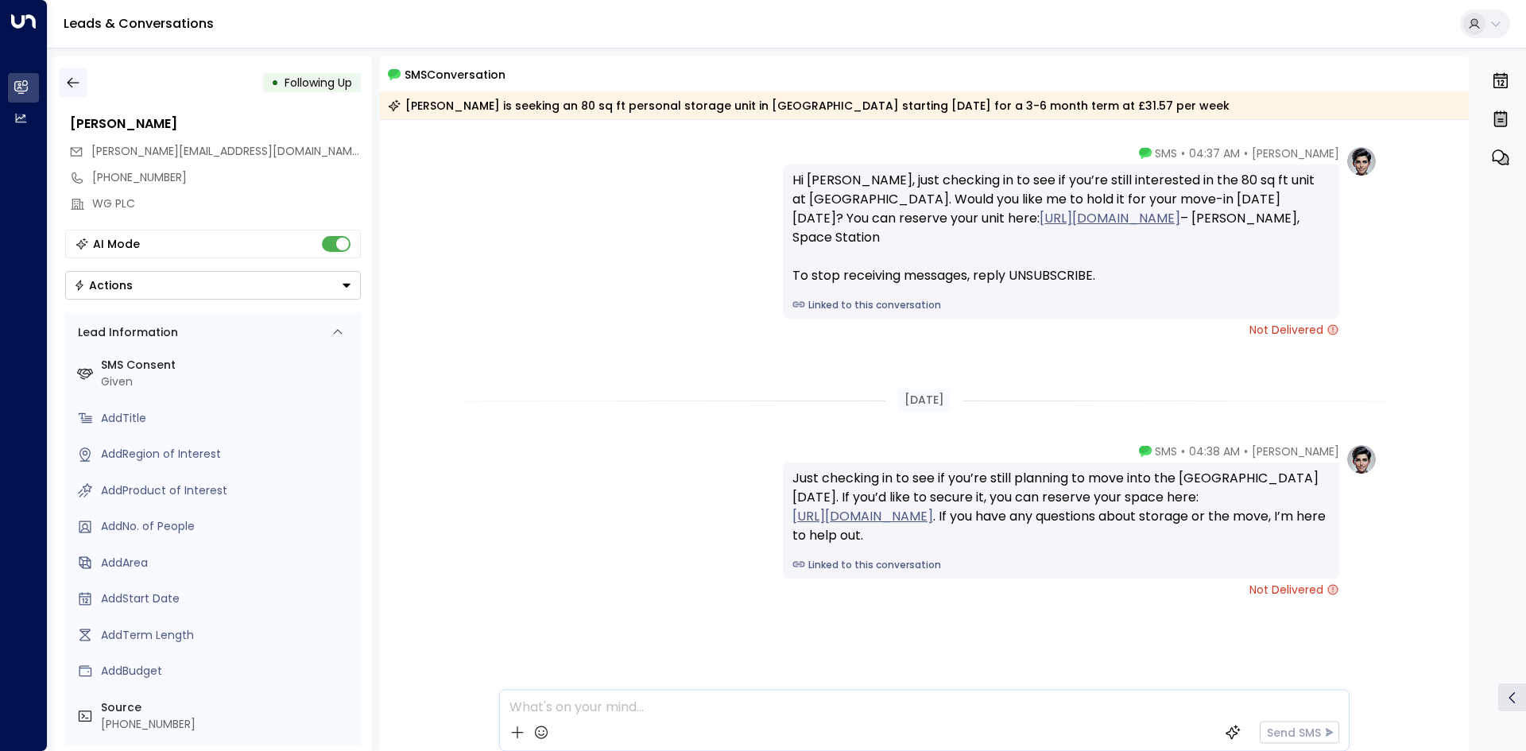
click at [75, 85] on icon "button" at bounding box center [73, 83] width 16 height 16
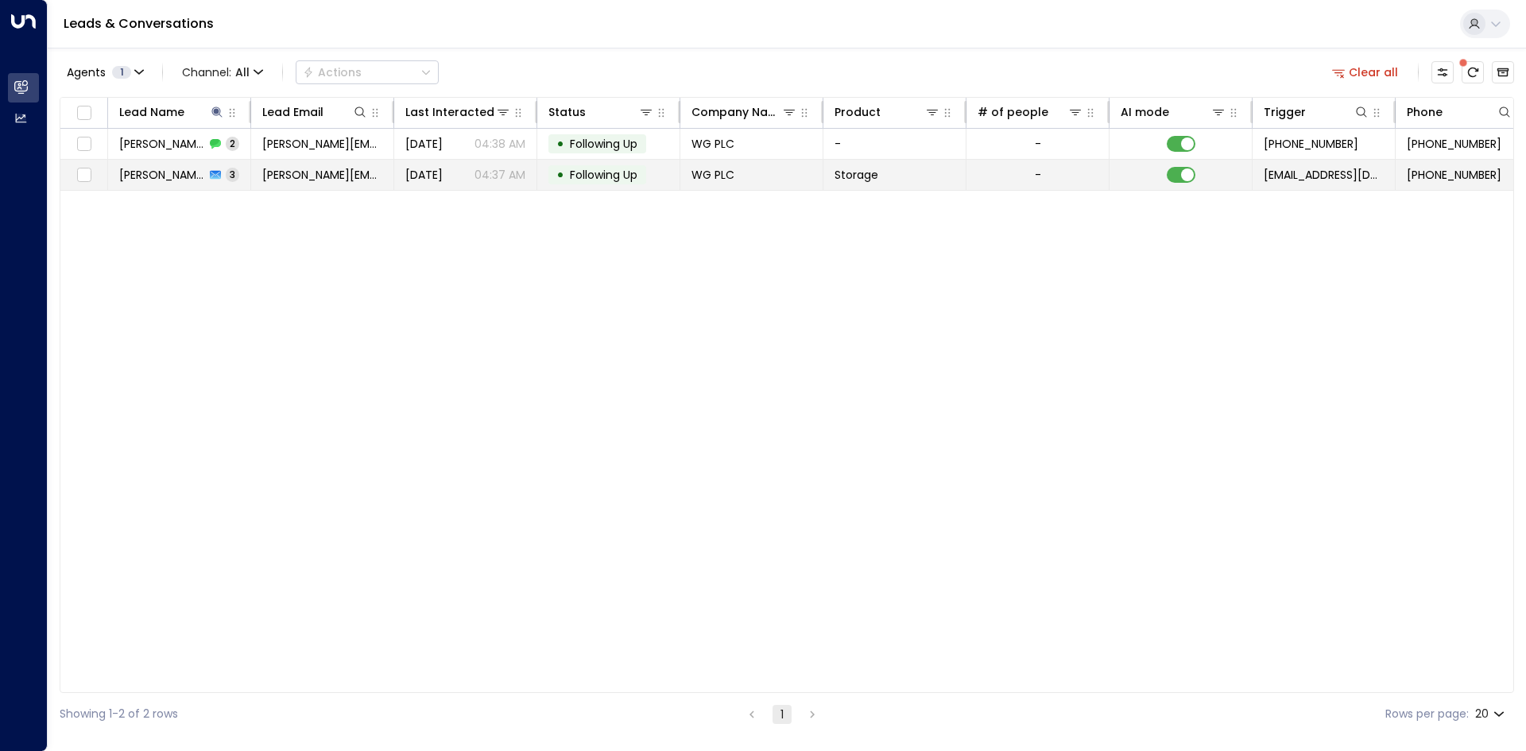
click at [219, 173] on div "Heidi Fowler 3" at bounding box center [179, 175] width 120 height 16
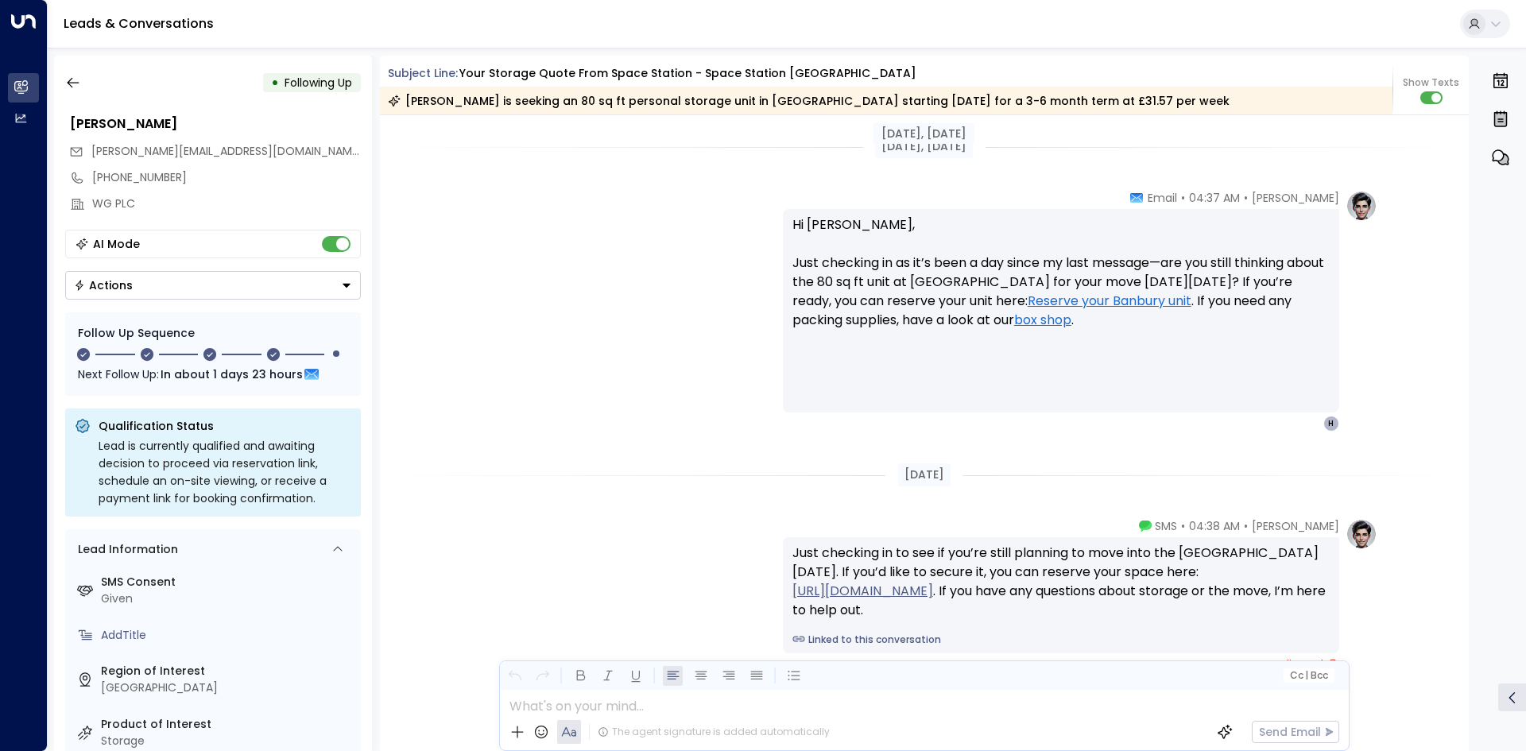
scroll to position [2088, 0]
click at [74, 79] on icon "button" at bounding box center [73, 83] width 16 height 16
